Goal: Task Accomplishment & Management: Complete application form

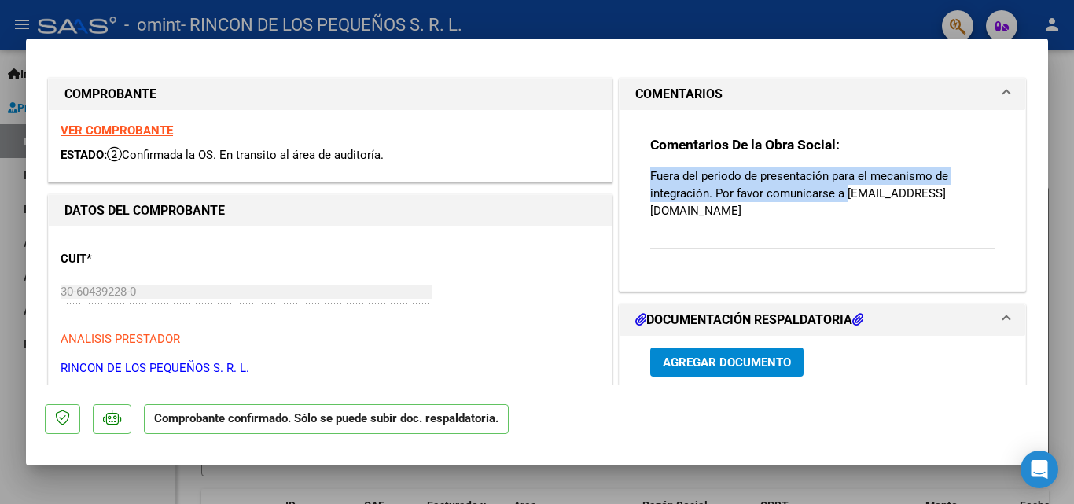
drag, startPoint x: 838, startPoint y: 193, endPoint x: 942, endPoint y: 203, distance: 105.0
click at [942, 203] on div "Comentarios De la Obra Social: Fuera del periodo de presentación para el mecani…" at bounding box center [822, 201] width 344 height 130
copy p "Fuera del periodo de presentación para el mecanismo de integración. Por favor c…"
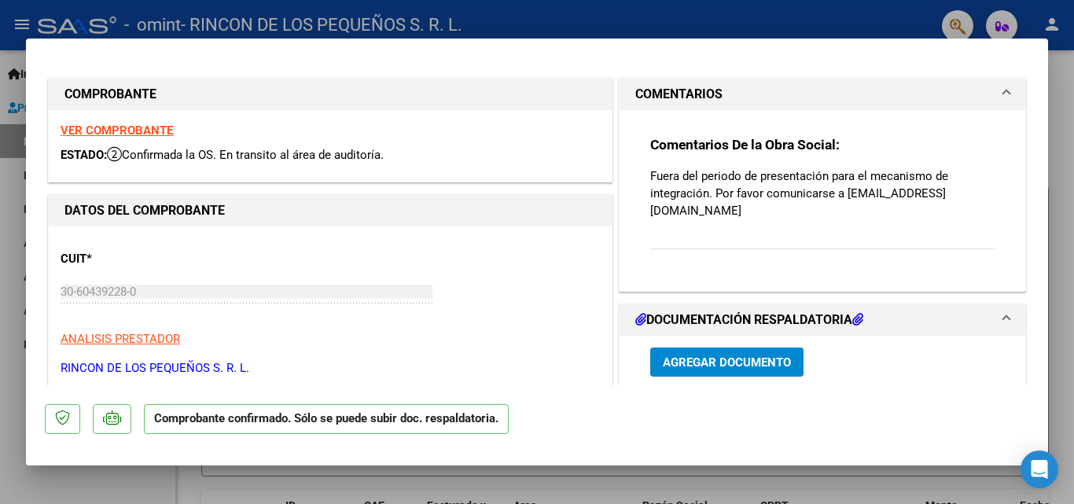
click at [1003, 98] on mat-expansion-panel-header "COMENTARIOS" at bounding box center [822, 94] width 406 height 31
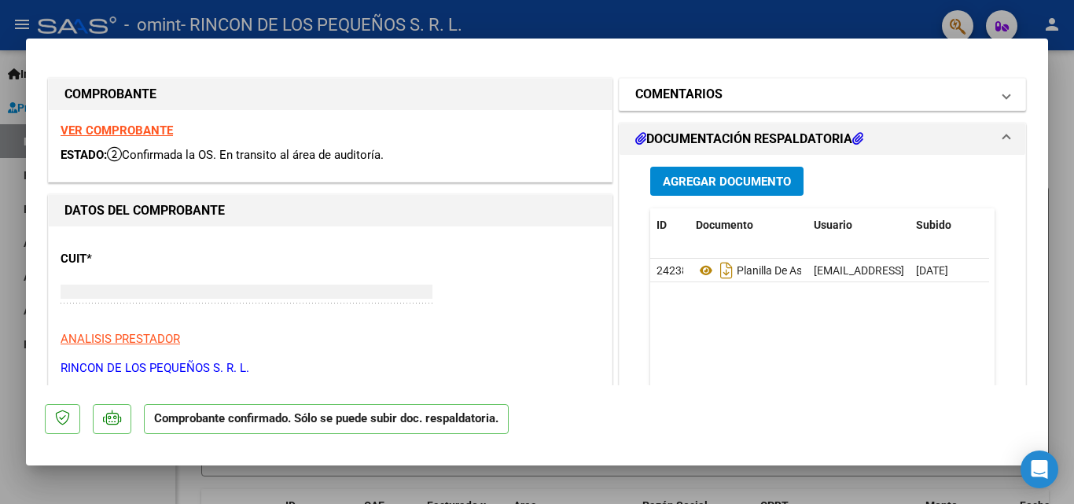
type input "$ 0,00"
